Goal: Task Accomplishment & Management: Manage account settings

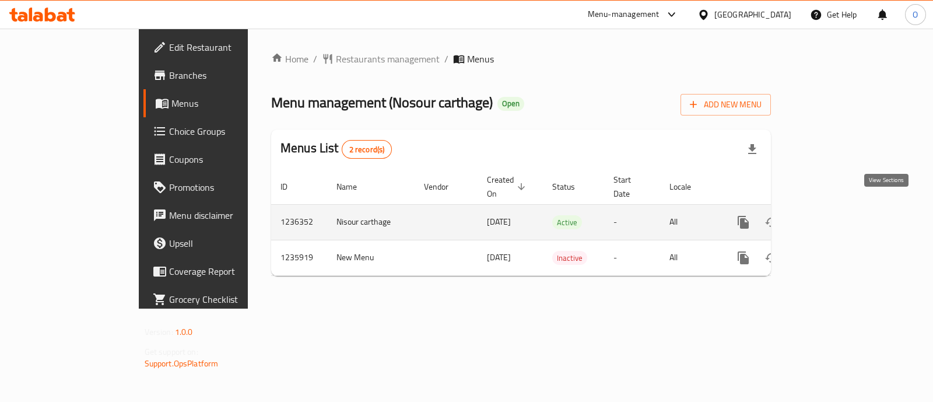
click at [835, 215] on icon "enhanced table" at bounding box center [828, 222] width 14 height 14
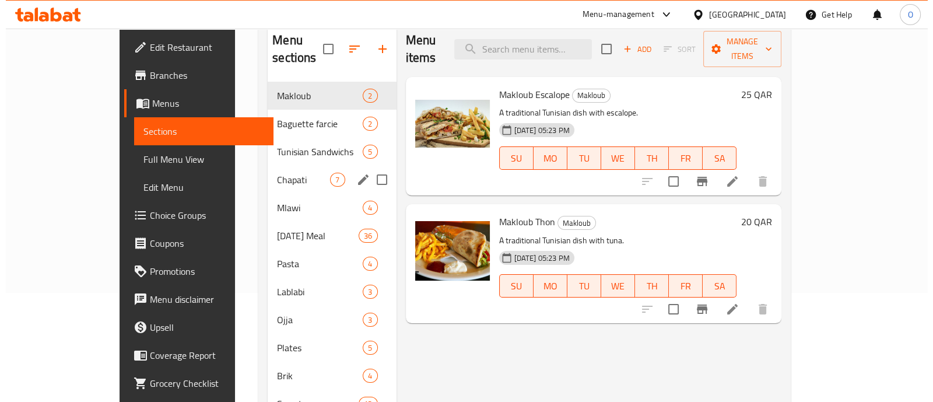
scroll to position [111, 0]
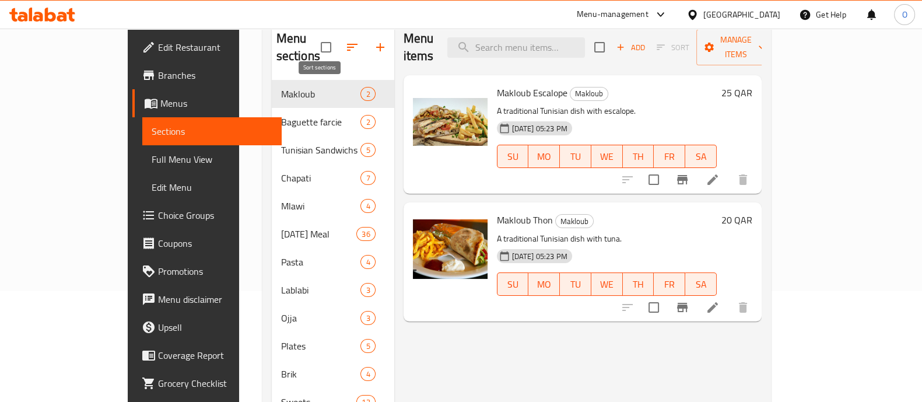
click at [347, 44] on icon "button" at bounding box center [352, 47] width 11 height 7
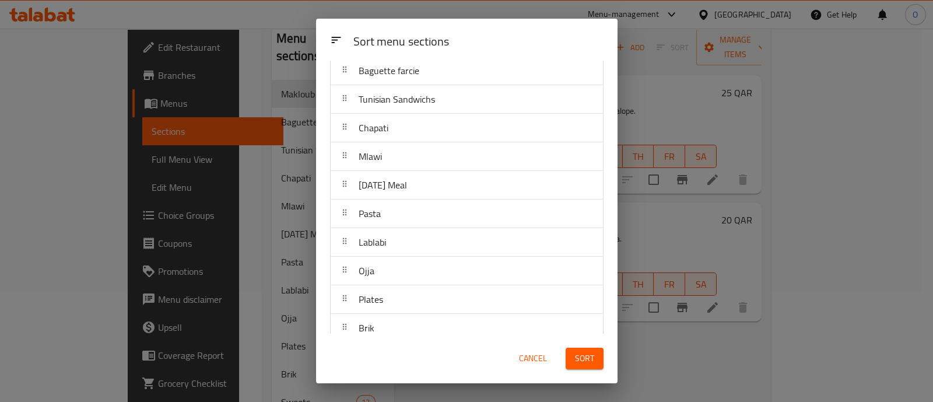
scroll to position [68, 0]
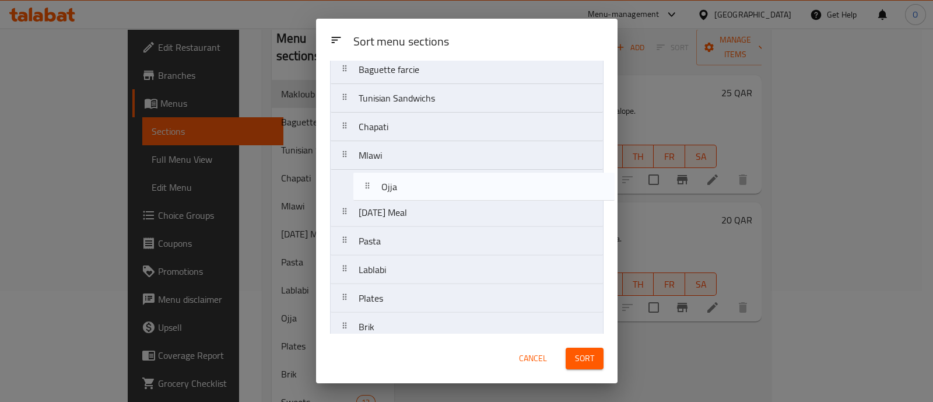
drag, startPoint x: 344, startPoint y: 267, endPoint x: 368, endPoint y: 182, distance: 87.8
click at [368, 182] on nav "Makloub Baguette farcie Tunisian Sandwichs Chapati Mlawi [DATE] Meal Pasta Labl…" at bounding box center [467, 255] width 274 height 459
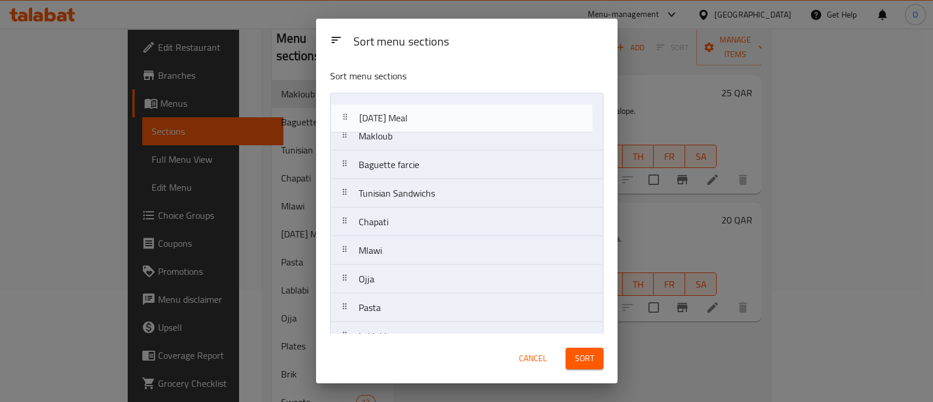
scroll to position [0, 0]
drag, startPoint x: 380, startPoint y: 267, endPoint x: 382, endPoint y: 100, distance: 166.9
click at [382, 100] on nav "Makloub Baguette farcie Tunisian Sandwichs Chapati Mlawi Ojja [DATE] Meal Pasta…" at bounding box center [467, 323] width 274 height 459
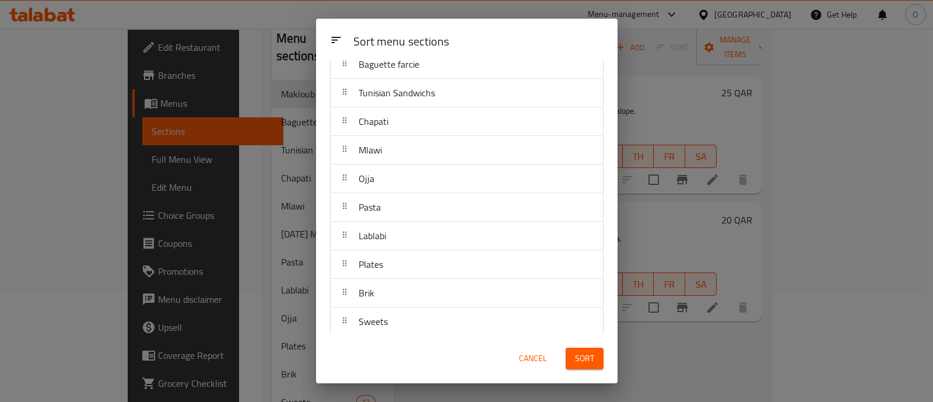
scroll to position [104, 0]
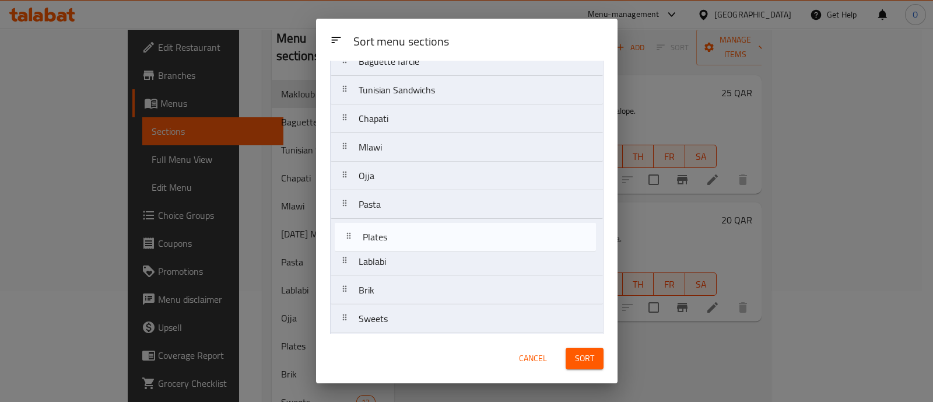
drag, startPoint x: 384, startPoint y: 255, endPoint x: 389, endPoint y: 228, distance: 27.8
click at [389, 228] on nav "[DATE] Meal Makloub Baguette farcie Tunisian Sandwichs Chapati Mlawi Ojja Pasta…" at bounding box center [467, 218] width 274 height 459
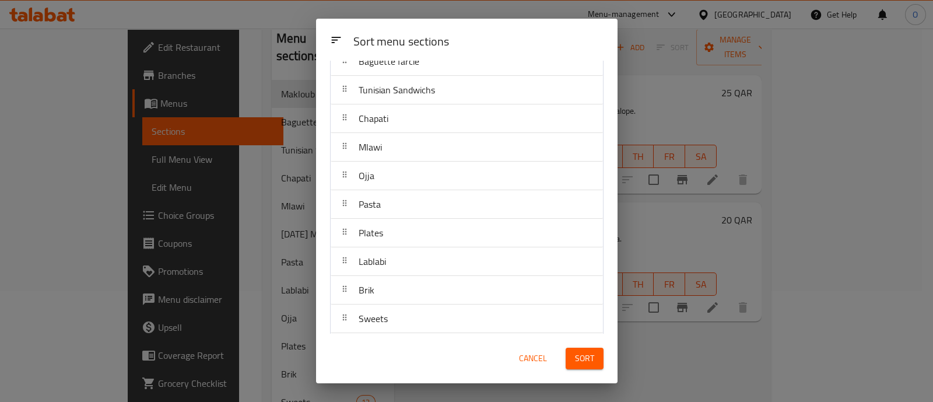
scroll to position [203, 0]
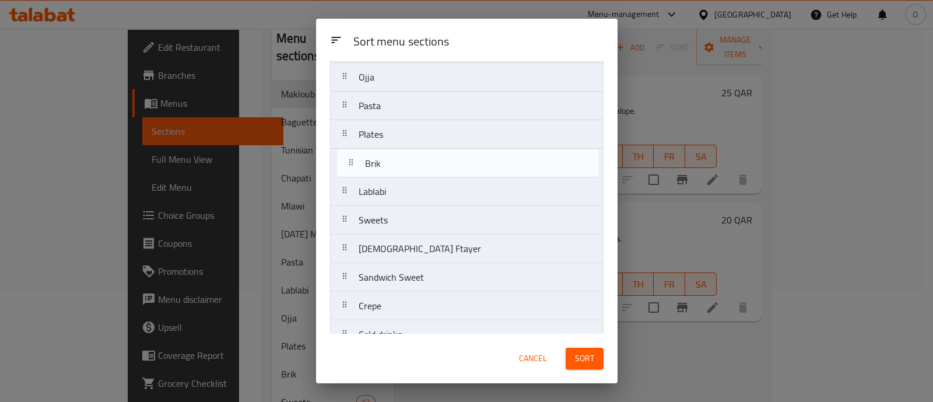
drag, startPoint x: 369, startPoint y: 201, endPoint x: 376, endPoint y: 170, distance: 31.1
click at [376, 170] on nav "[DATE] Meal Makloub Baguette farcie Tunisian Sandwichs Chapati Mlawi Ojja Pasta…" at bounding box center [467, 120] width 274 height 459
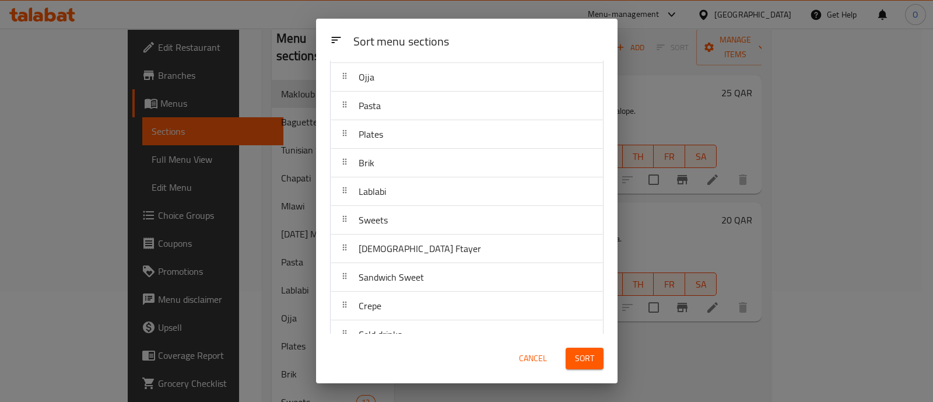
scroll to position [221, 0]
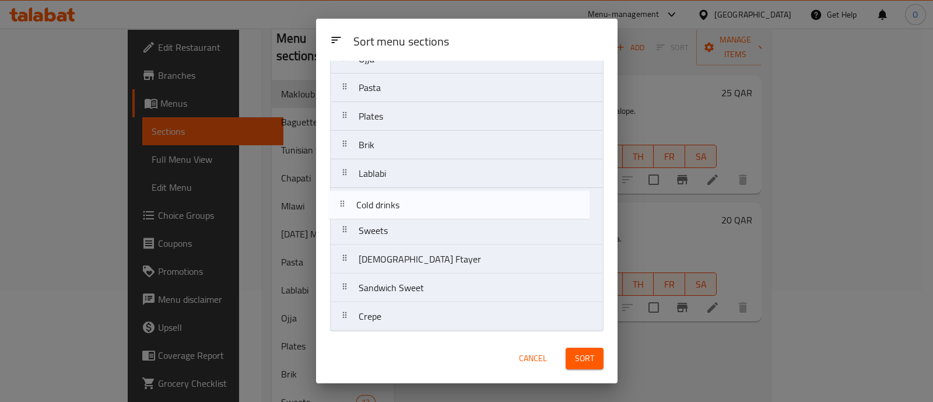
drag, startPoint x: 394, startPoint y: 314, endPoint x: 388, endPoint y: 193, distance: 122.1
click at [388, 193] on nav "[DATE] Meal Makloub Baguette farcie Tunisian Sandwichs Chapati Mlawi Ojja Pasta…" at bounding box center [467, 102] width 274 height 459
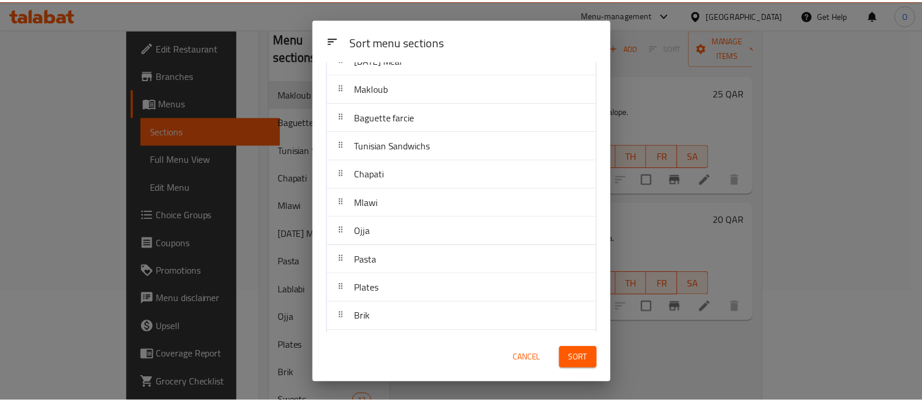
scroll to position [0, 0]
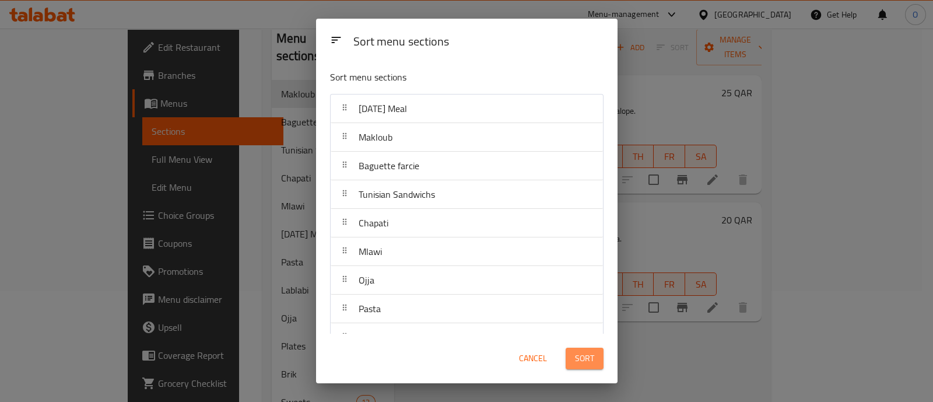
click at [576, 365] on span "Sort" at bounding box center [584, 358] width 19 height 15
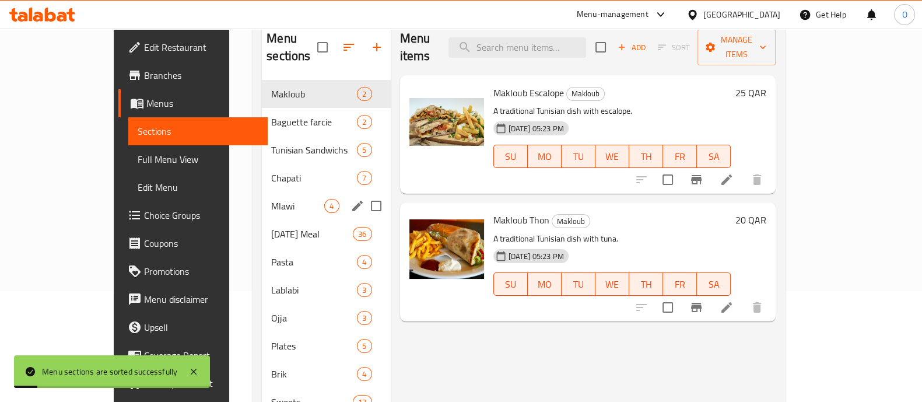
scroll to position [256, 0]
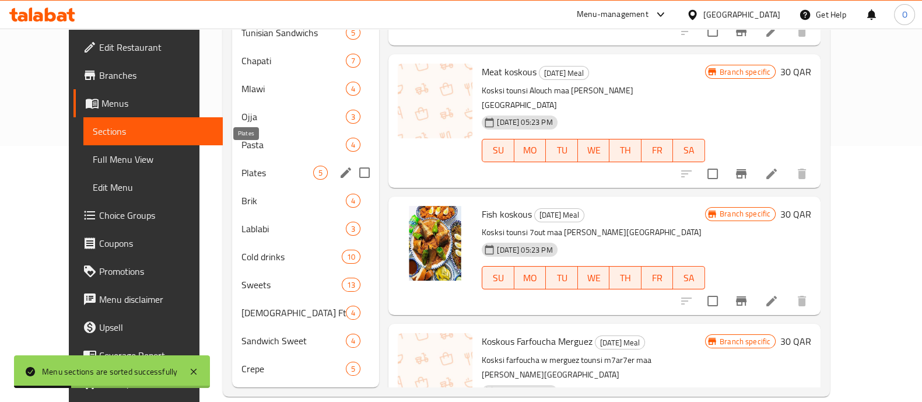
click at [242, 166] on span "Plates" at bounding box center [278, 173] width 72 height 14
